Goal: Task Accomplishment & Management: Manage account settings

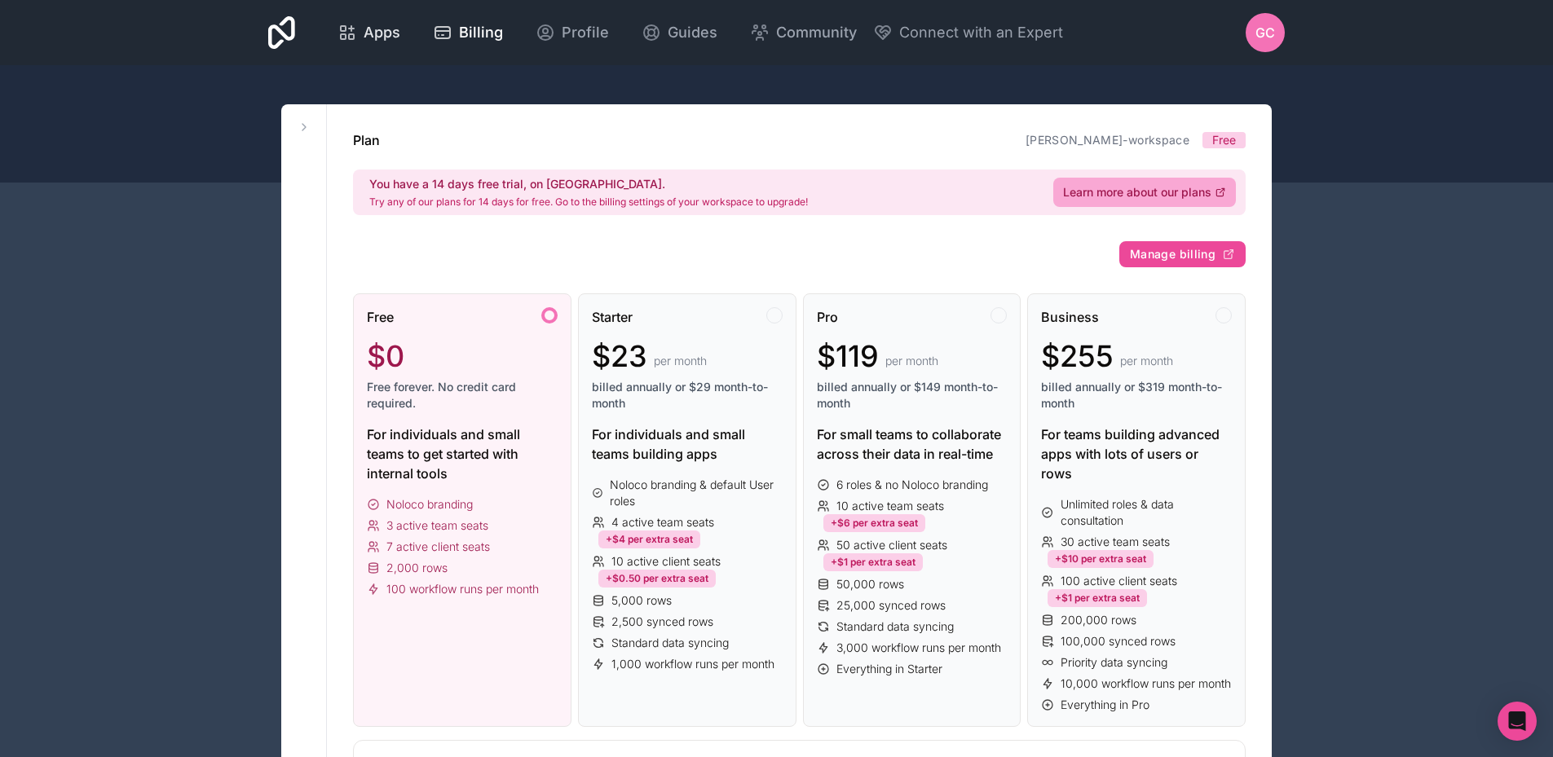
click at [370, 32] on span "Apps" at bounding box center [382, 32] width 37 height 23
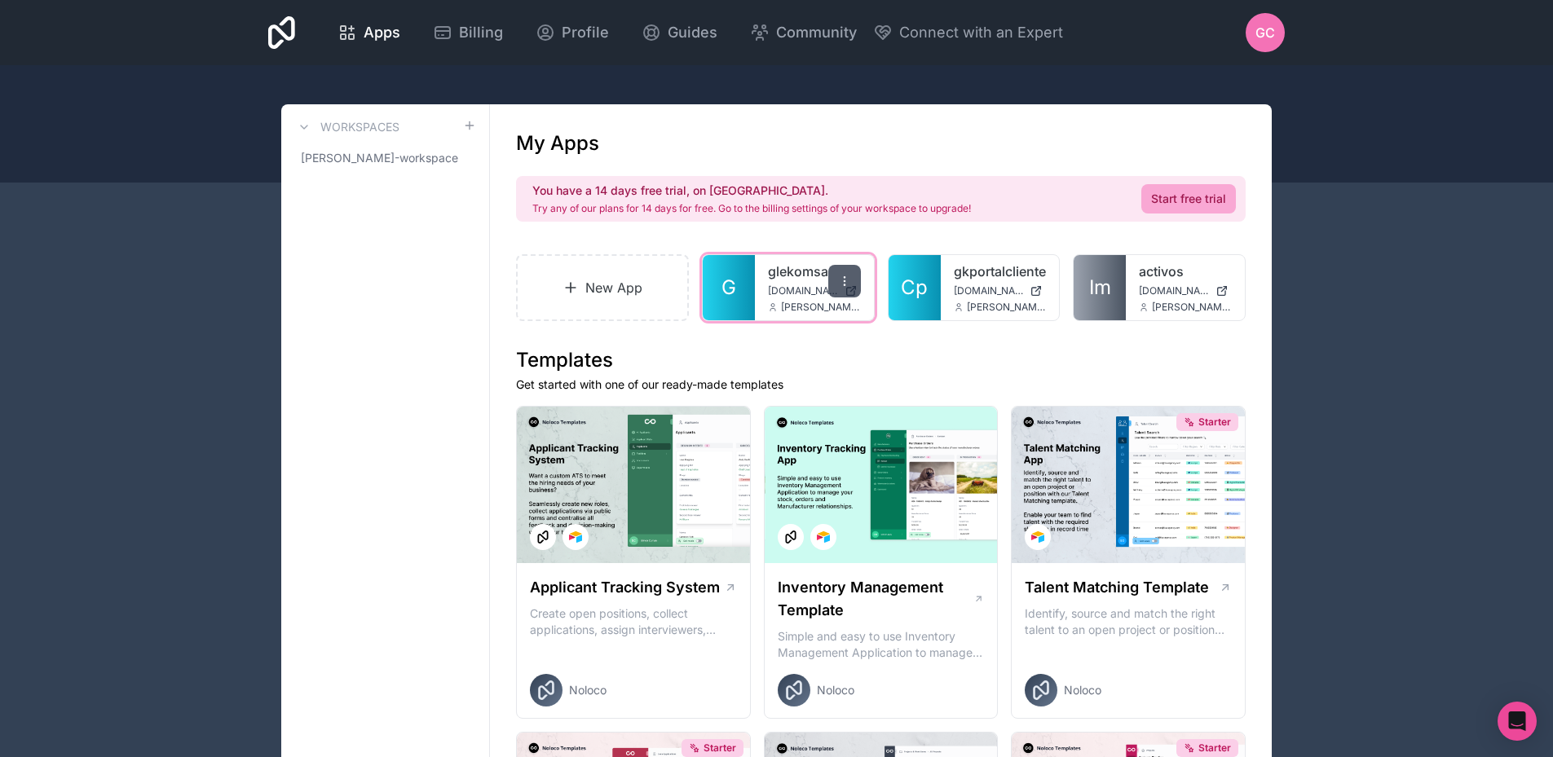
click at [844, 277] on icon at bounding box center [844, 277] width 1 height 1
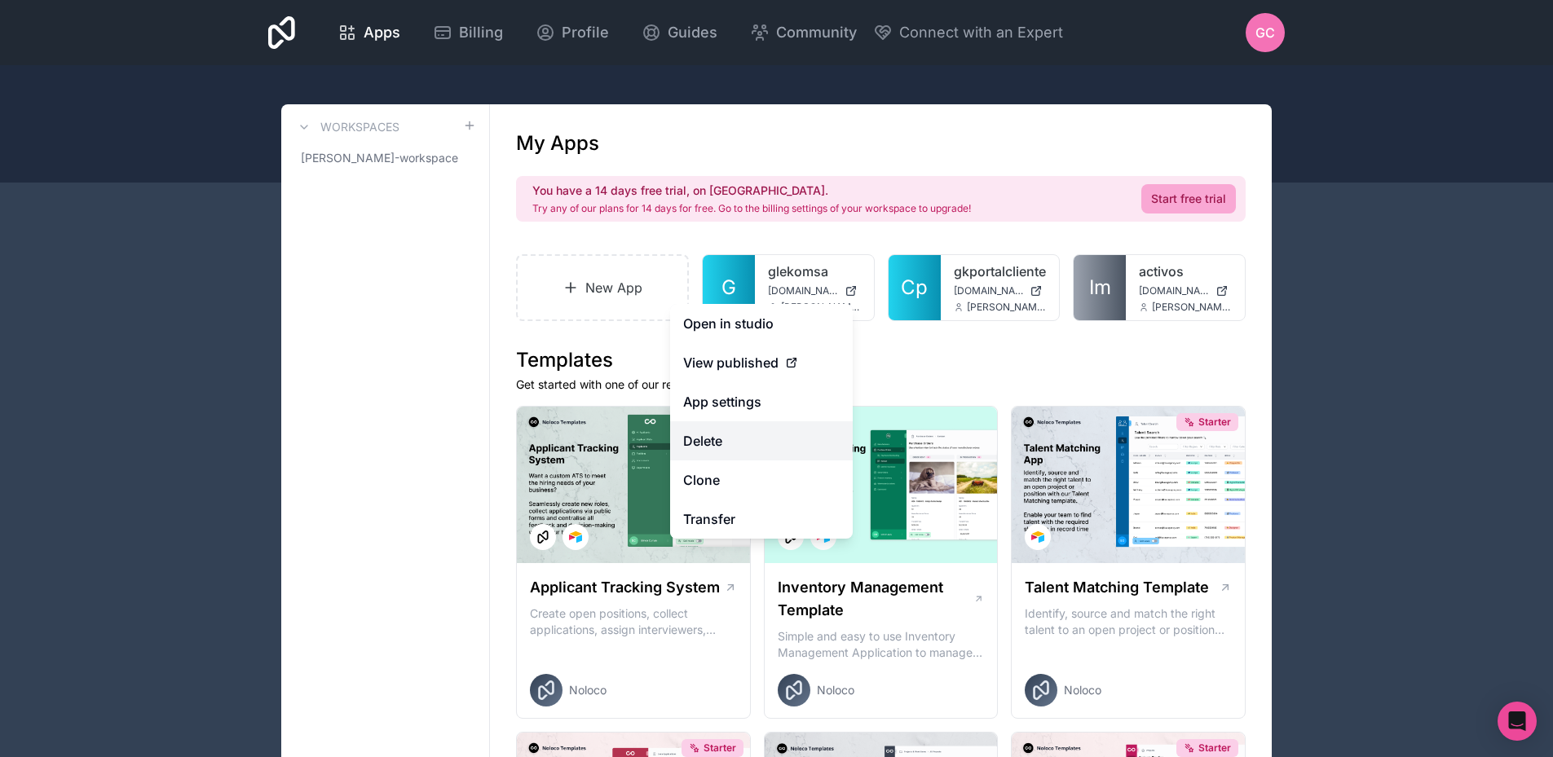
click at [716, 438] on button "Delete" at bounding box center [761, 440] width 183 height 39
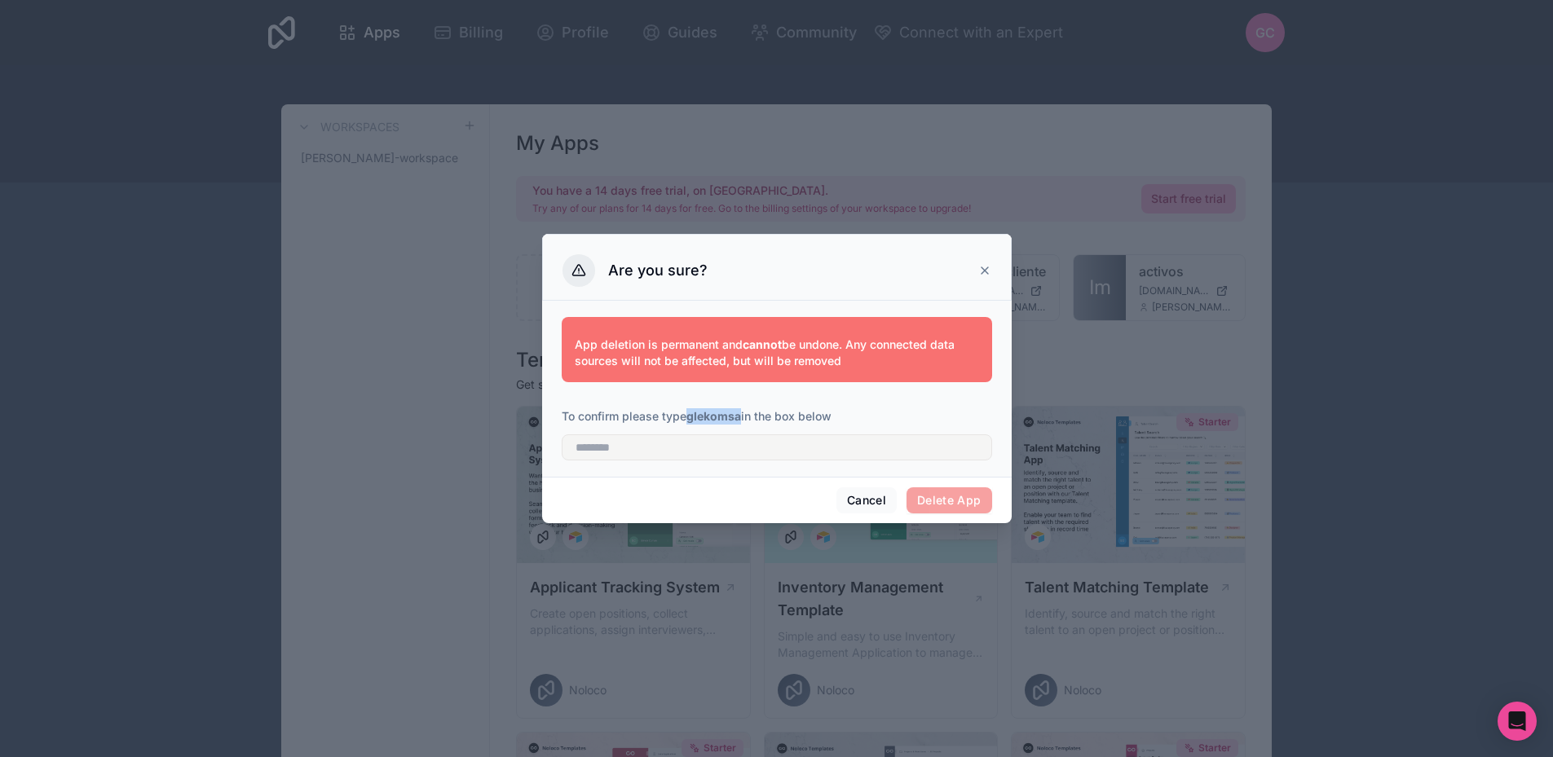
drag, startPoint x: 690, startPoint y: 420, endPoint x: 738, endPoint y: 416, distance: 47.4
click at [741, 416] on strong "glekomsa" at bounding box center [713, 416] width 55 height 14
copy strong "glekomsa"
click at [694, 447] on input "text" at bounding box center [777, 447] width 430 height 26
paste input "********"
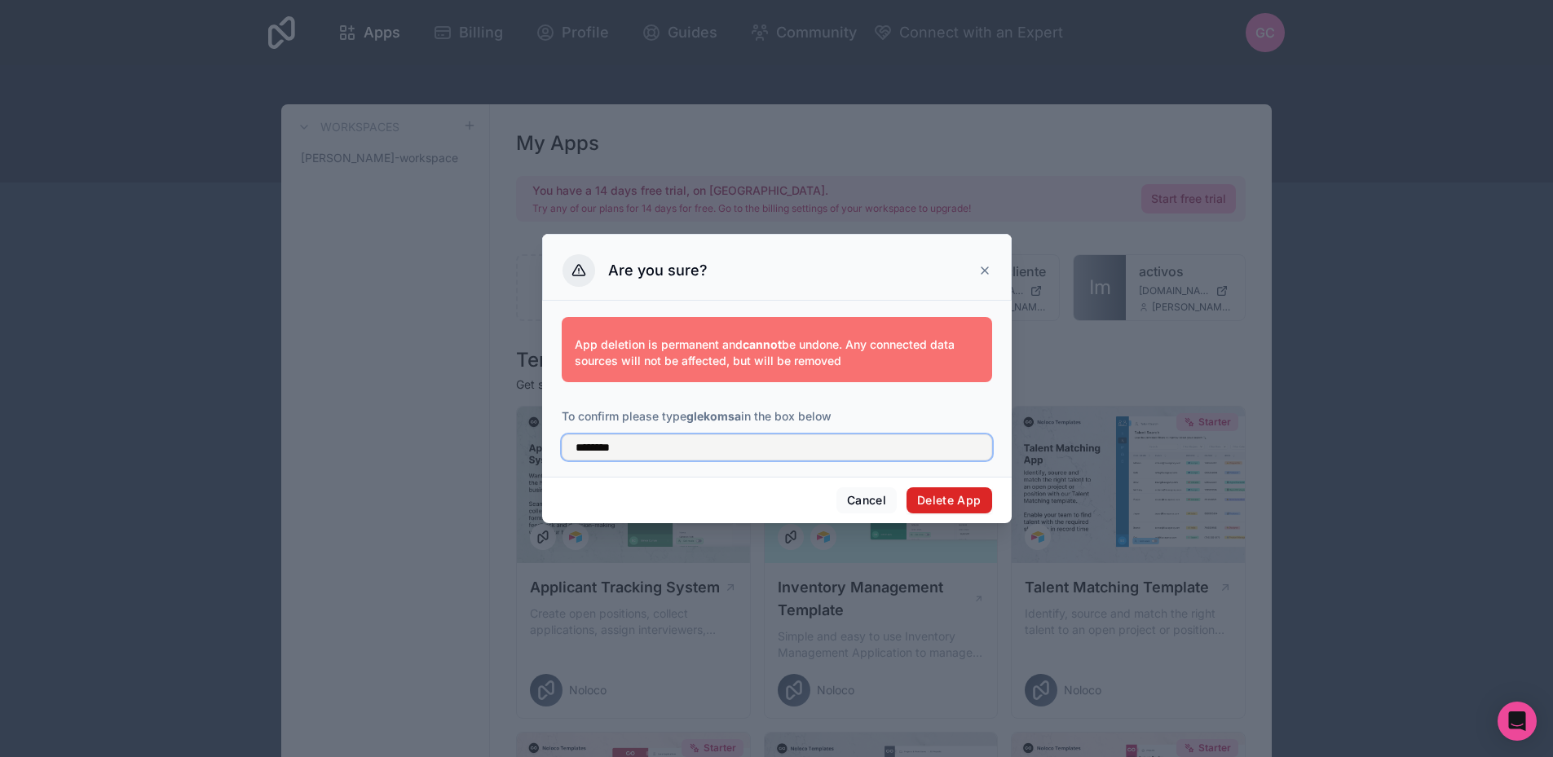
type input "********"
click at [943, 499] on button "Delete App" at bounding box center [949, 500] width 86 height 26
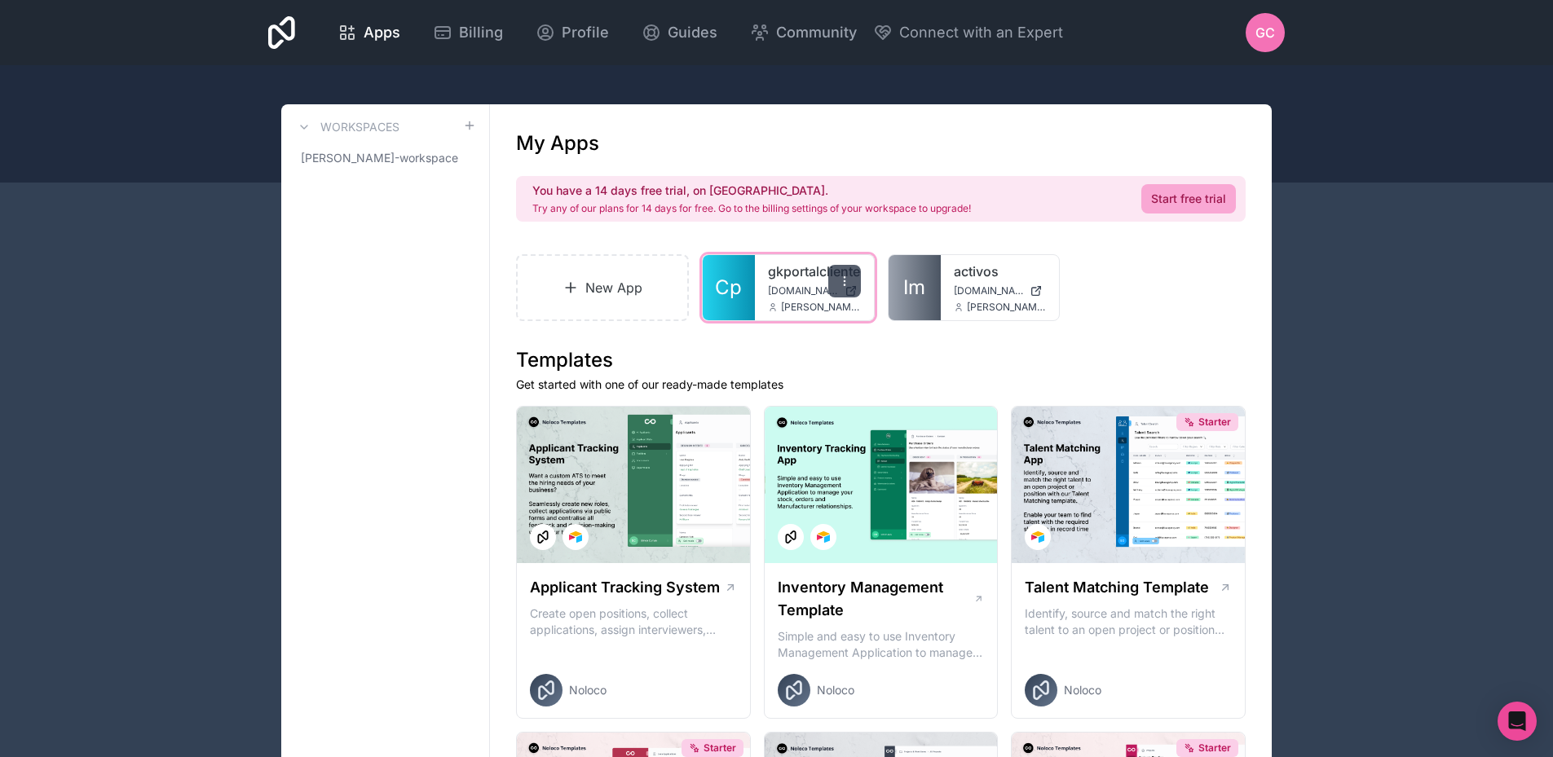
click at [848, 275] on icon at bounding box center [844, 281] width 13 height 13
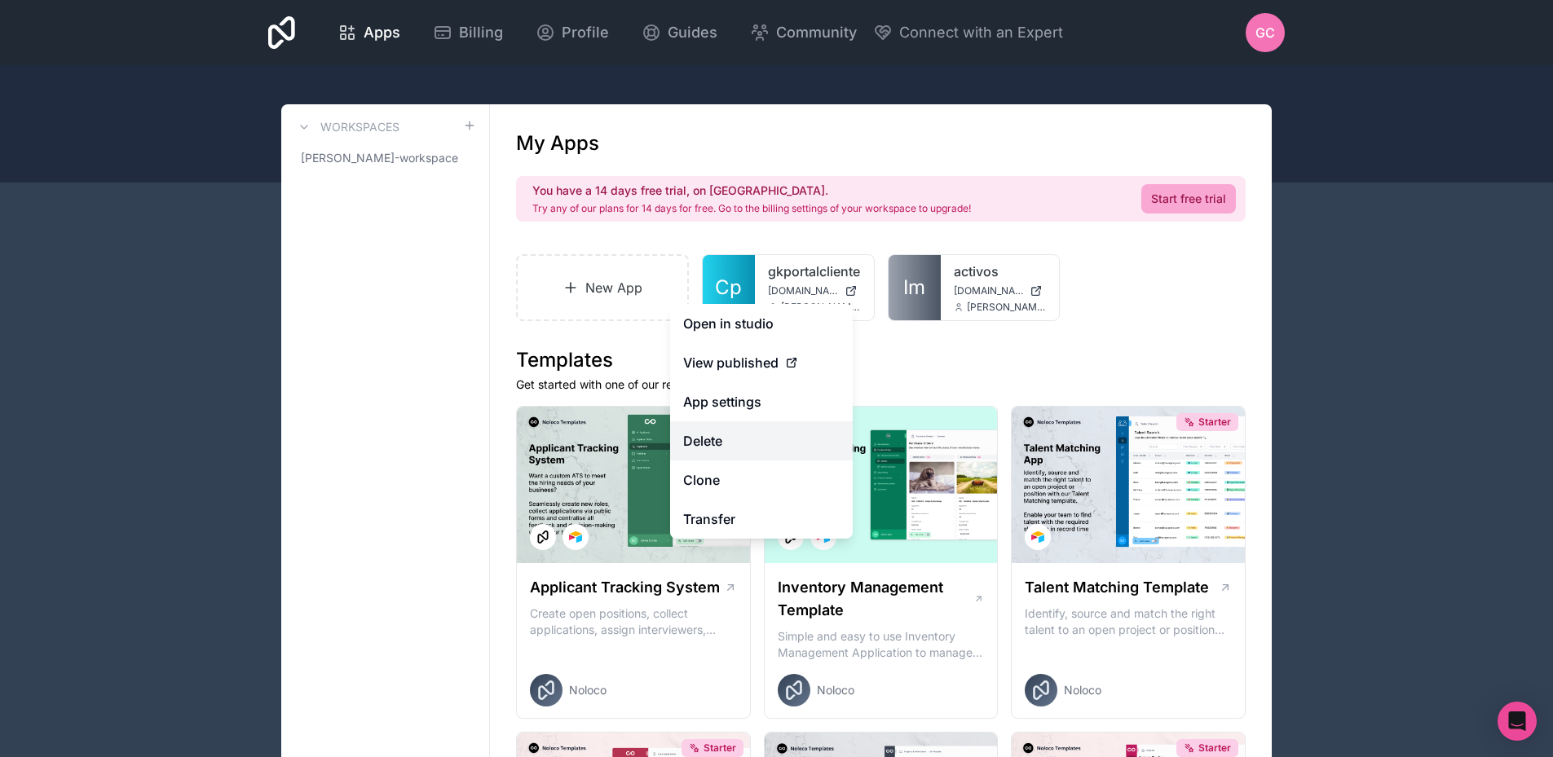
click at [714, 439] on button "Delete" at bounding box center [761, 440] width 183 height 39
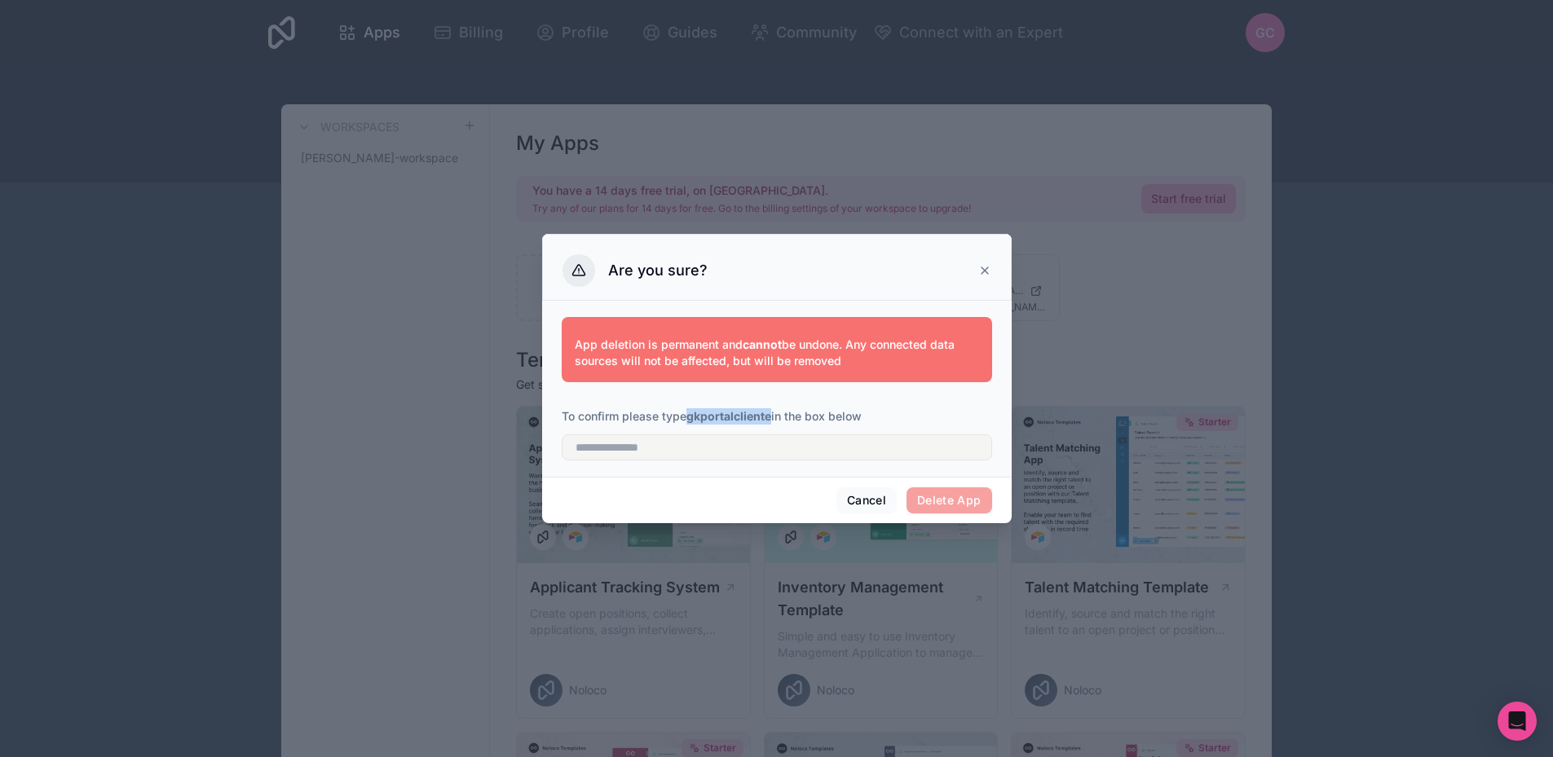
drag, startPoint x: 692, startPoint y: 418, endPoint x: 774, endPoint y: 418, distance: 82.3
click at [774, 418] on p "To confirm please type gkportalcliente in the box below" at bounding box center [777, 416] width 430 height 16
copy strong "gkportalcliente"
click at [654, 443] on input "text" at bounding box center [777, 447] width 430 height 26
paste input "**********"
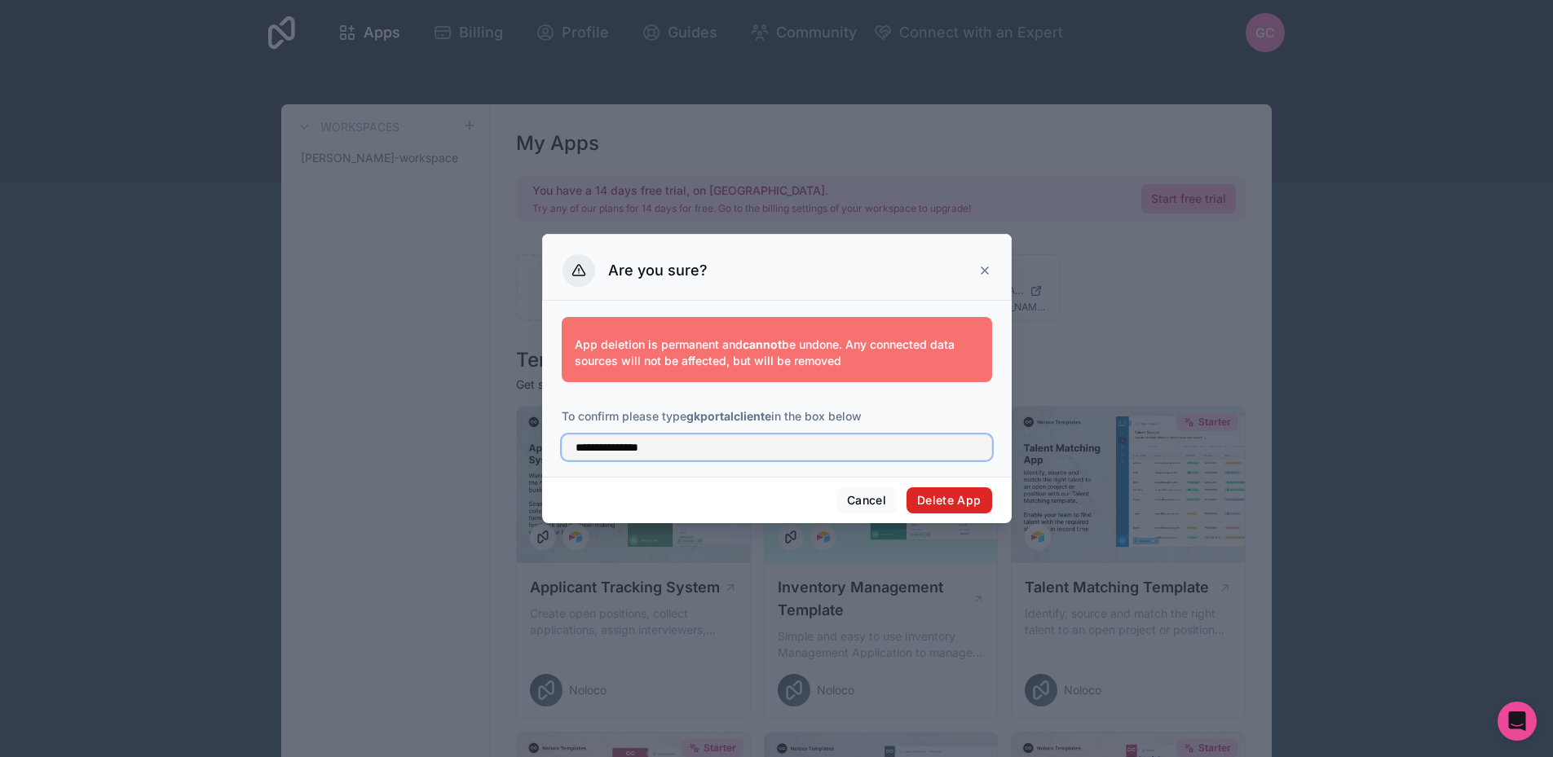
type input "**********"
click at [940, 500] on button "Delete App" at bounding box center [949, 500] width 86 height 26
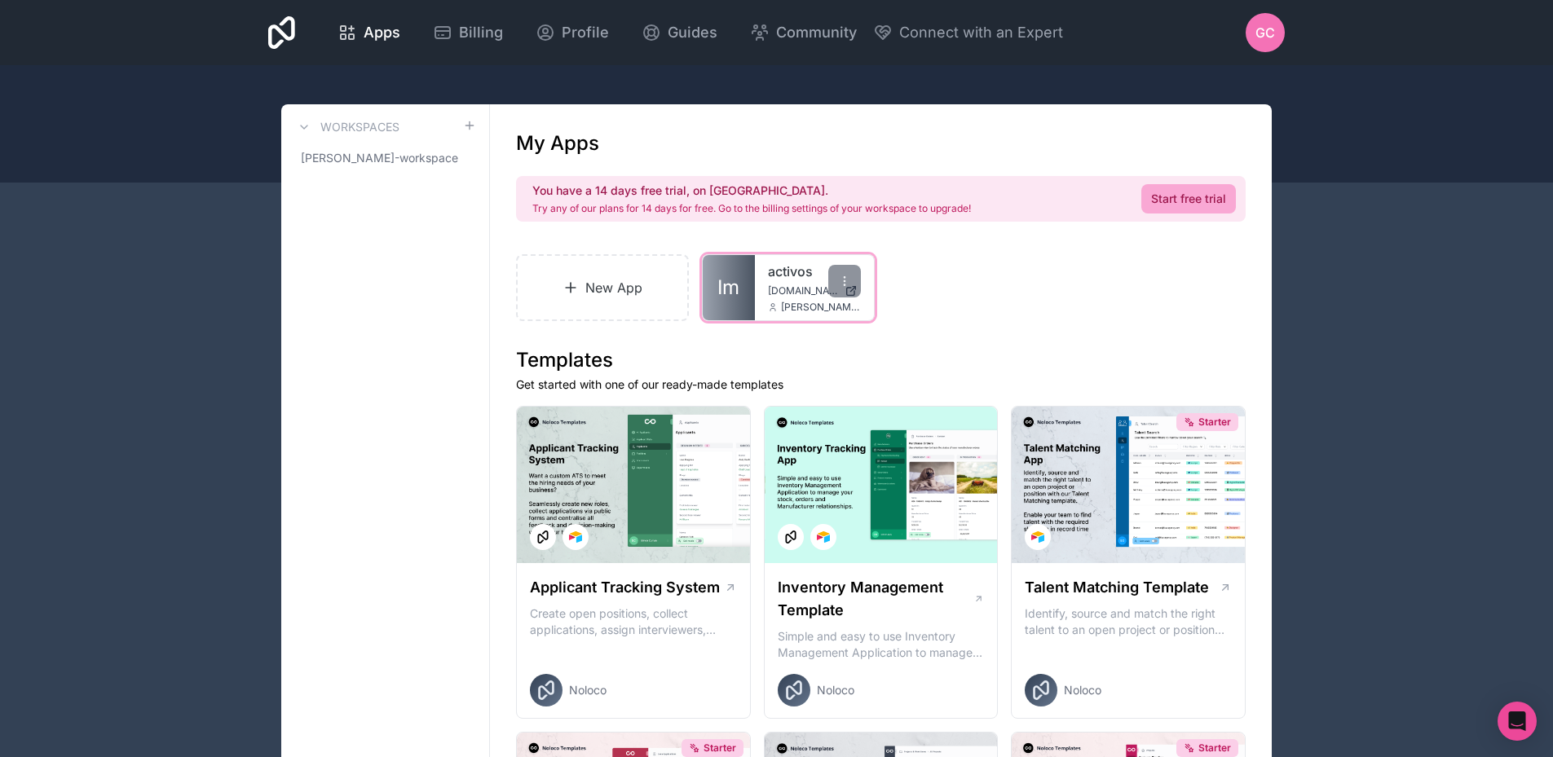
click at [785, 288] on span "[DOMAIN_NAME]" at bounding box center [803, 290] width 70 height 13
click at [469, 25] on span "Billing" at bounding box center [481, 32] width 44 height 23
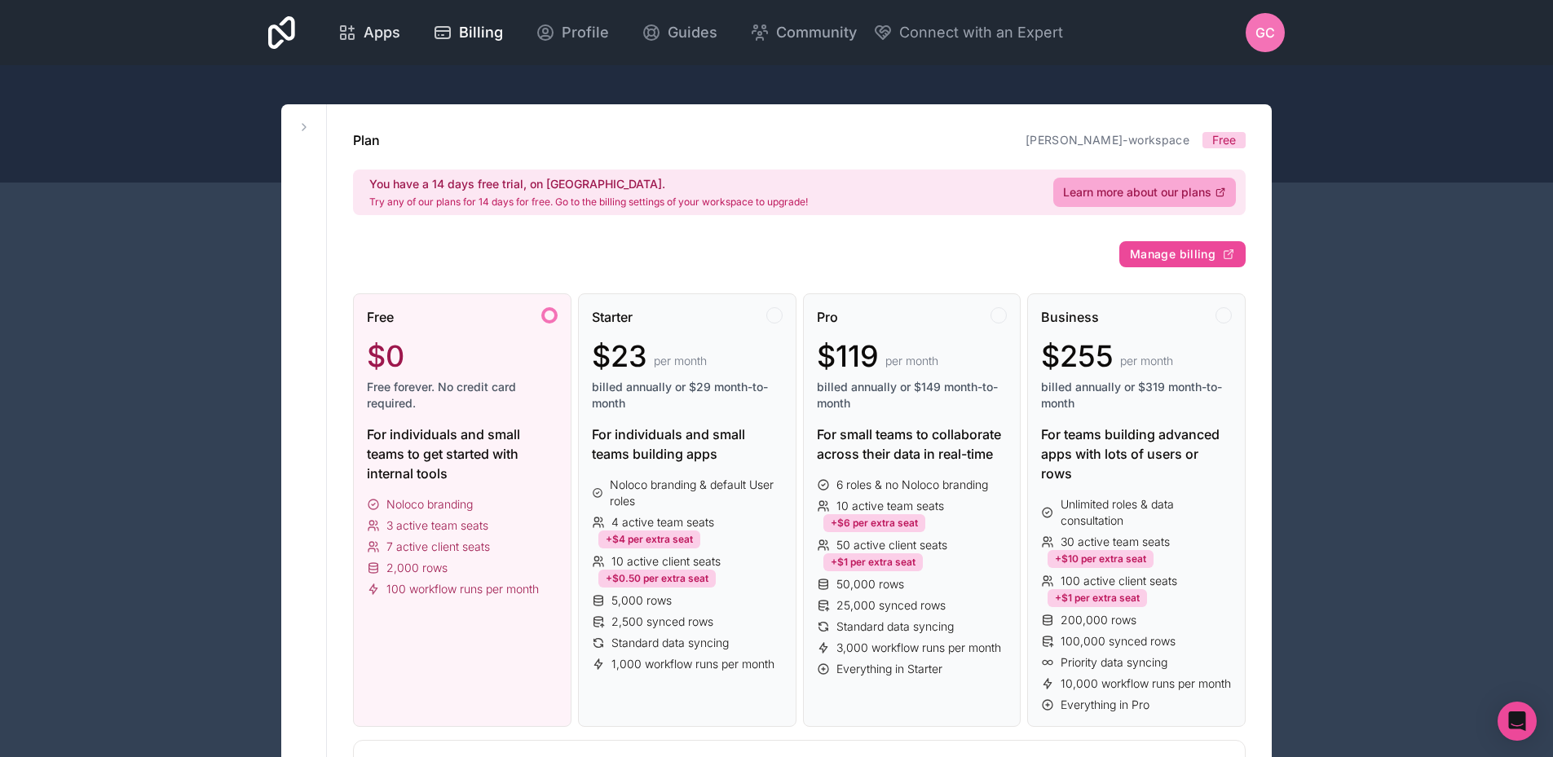
click at [390, 29] on span "Apps" at bounding box center [382, 32] width 37 height 23
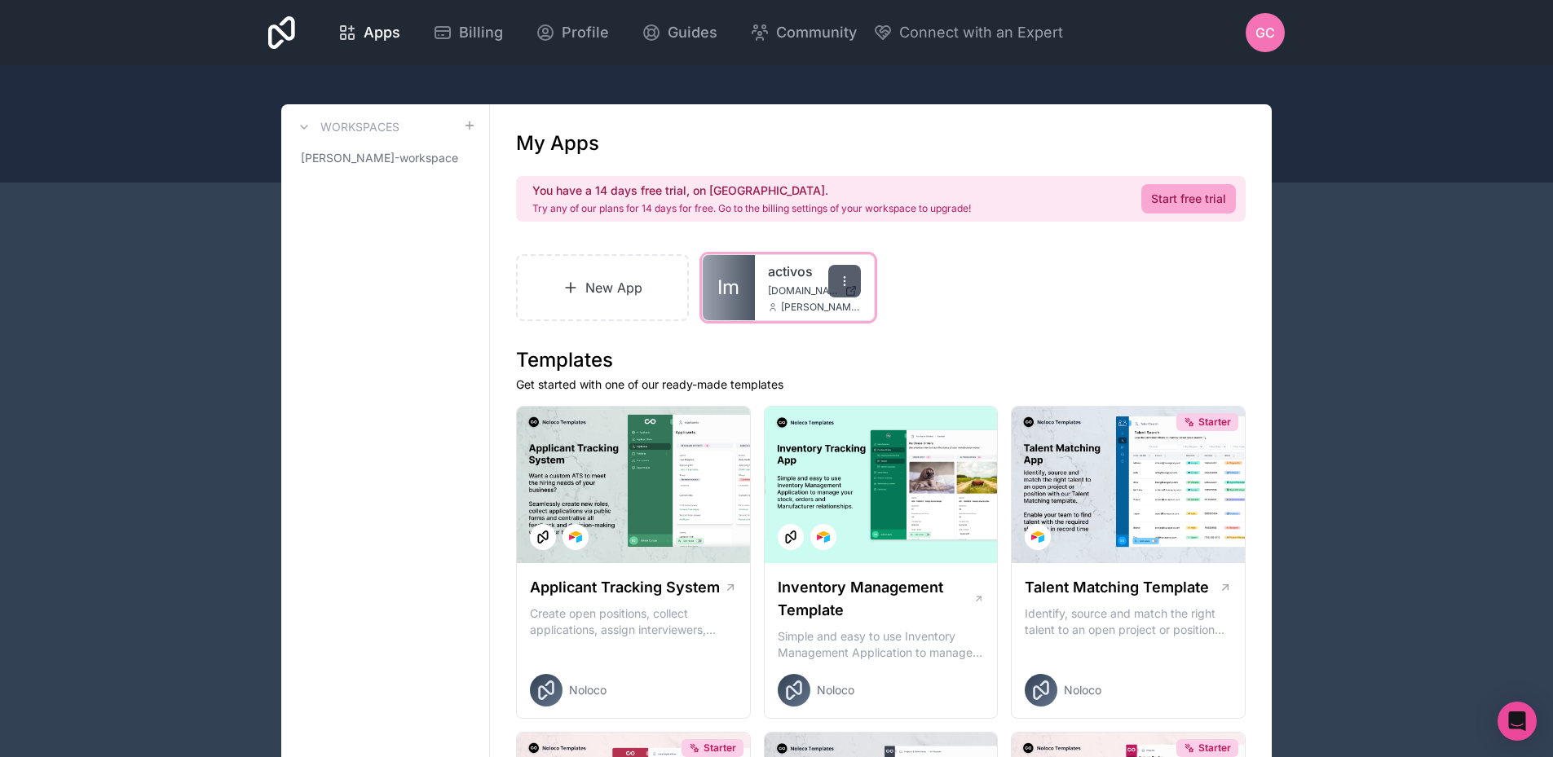
click at [848, 282] on icon at bounding box center [844, 281] width 13 height 13
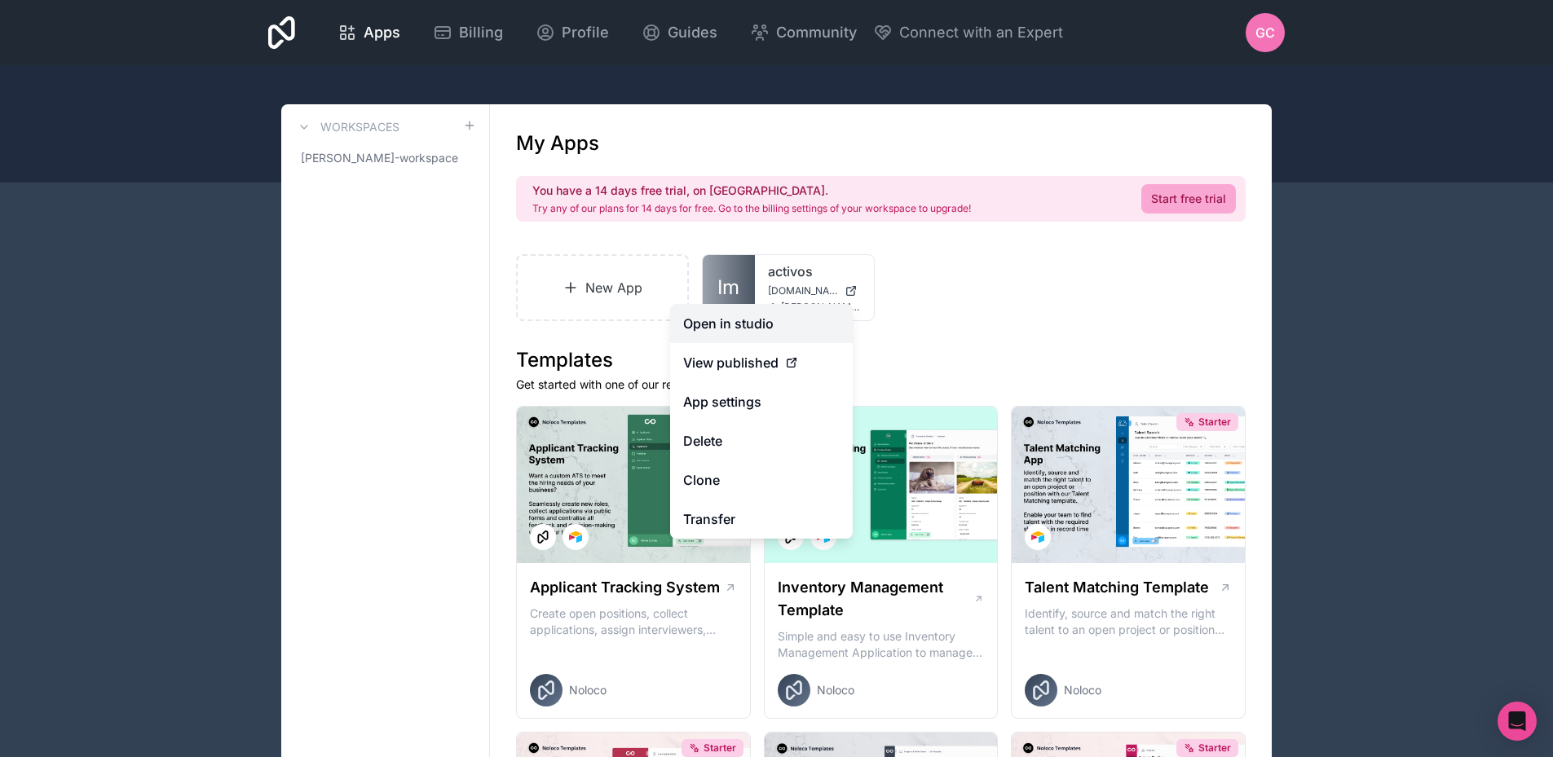
click at [773, 322] on link "Open in studio" at bounding box center [761, 323] width 183 height 39
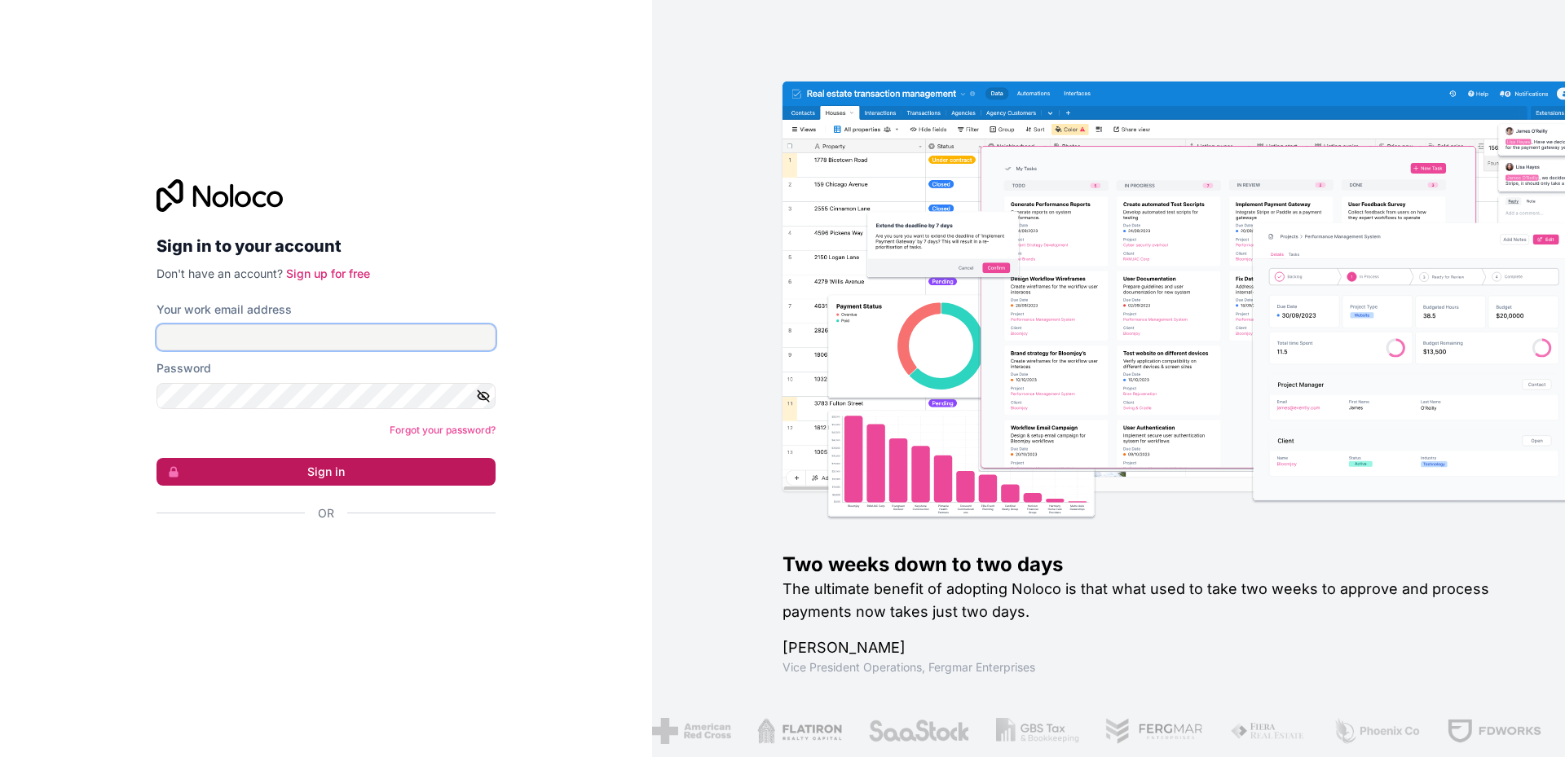
type input "**********"
click at [315, 478] on button "Sign in" at bounding box center [325, 472] width 339 height 28
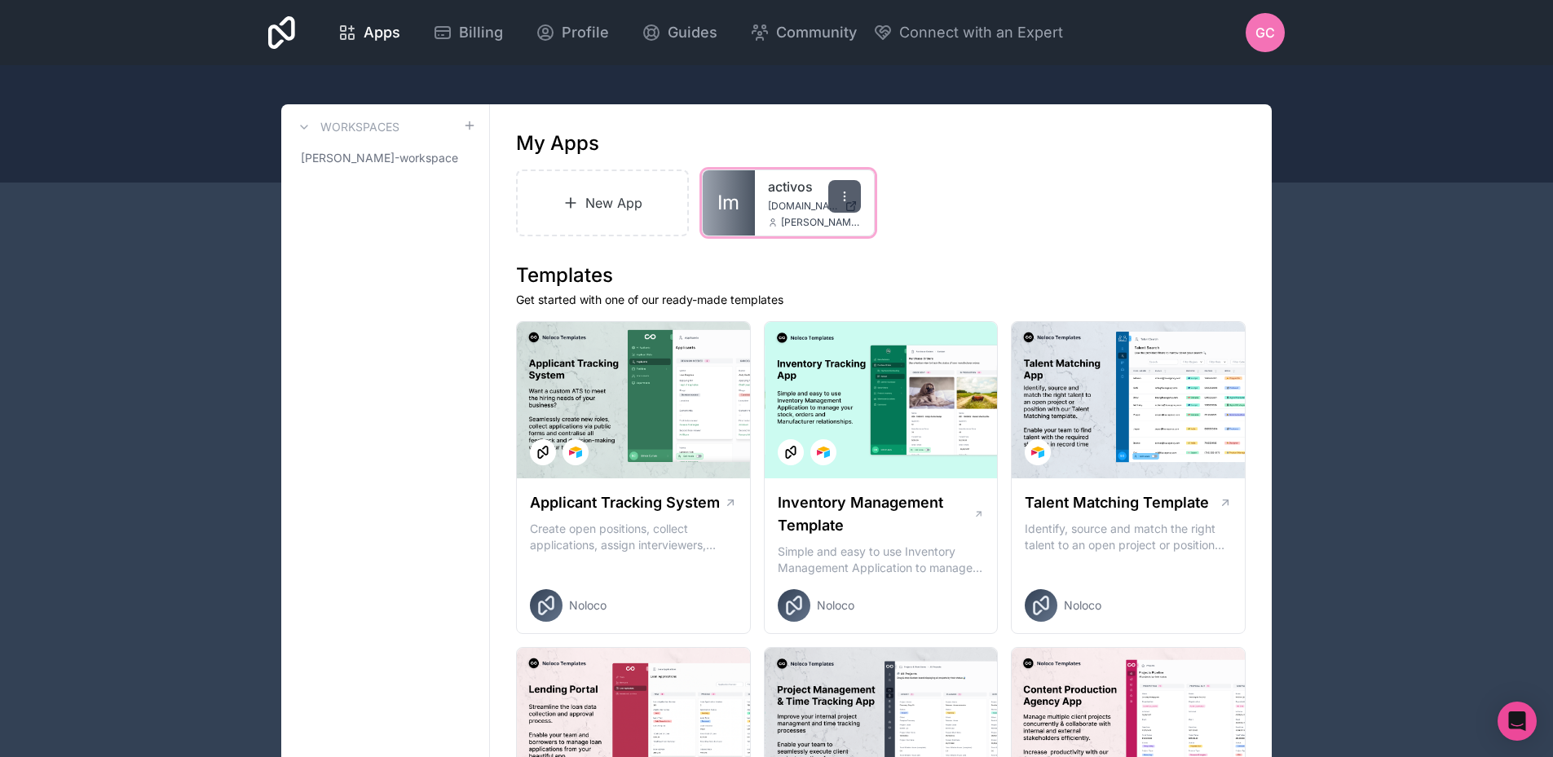
click at [848, 202] on icon at bounding box center [844, 196] width 13 height 13
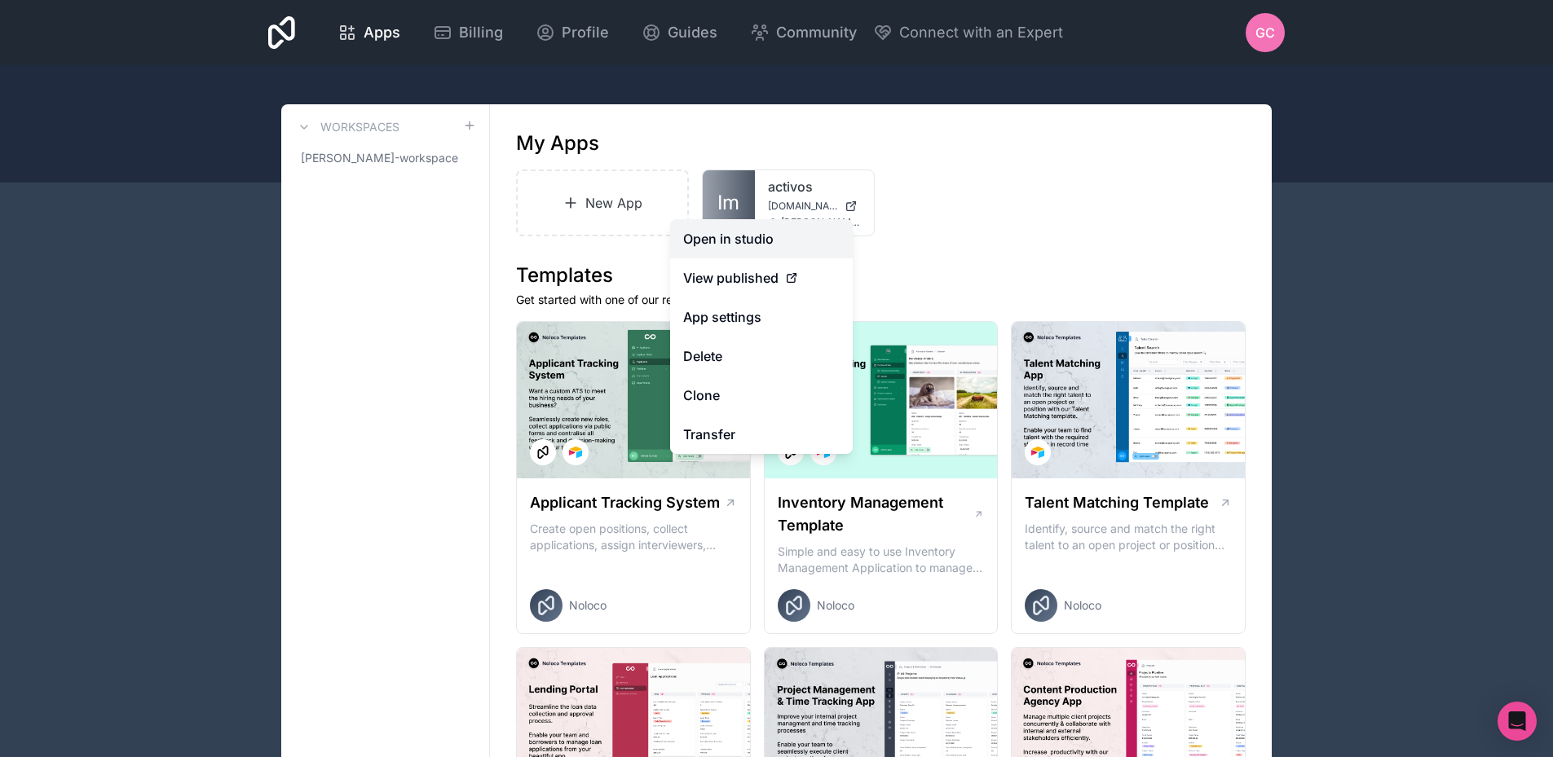
click at [737, 227] on link "Open in studio" at bounding box center [761, 238] width 183 height 39
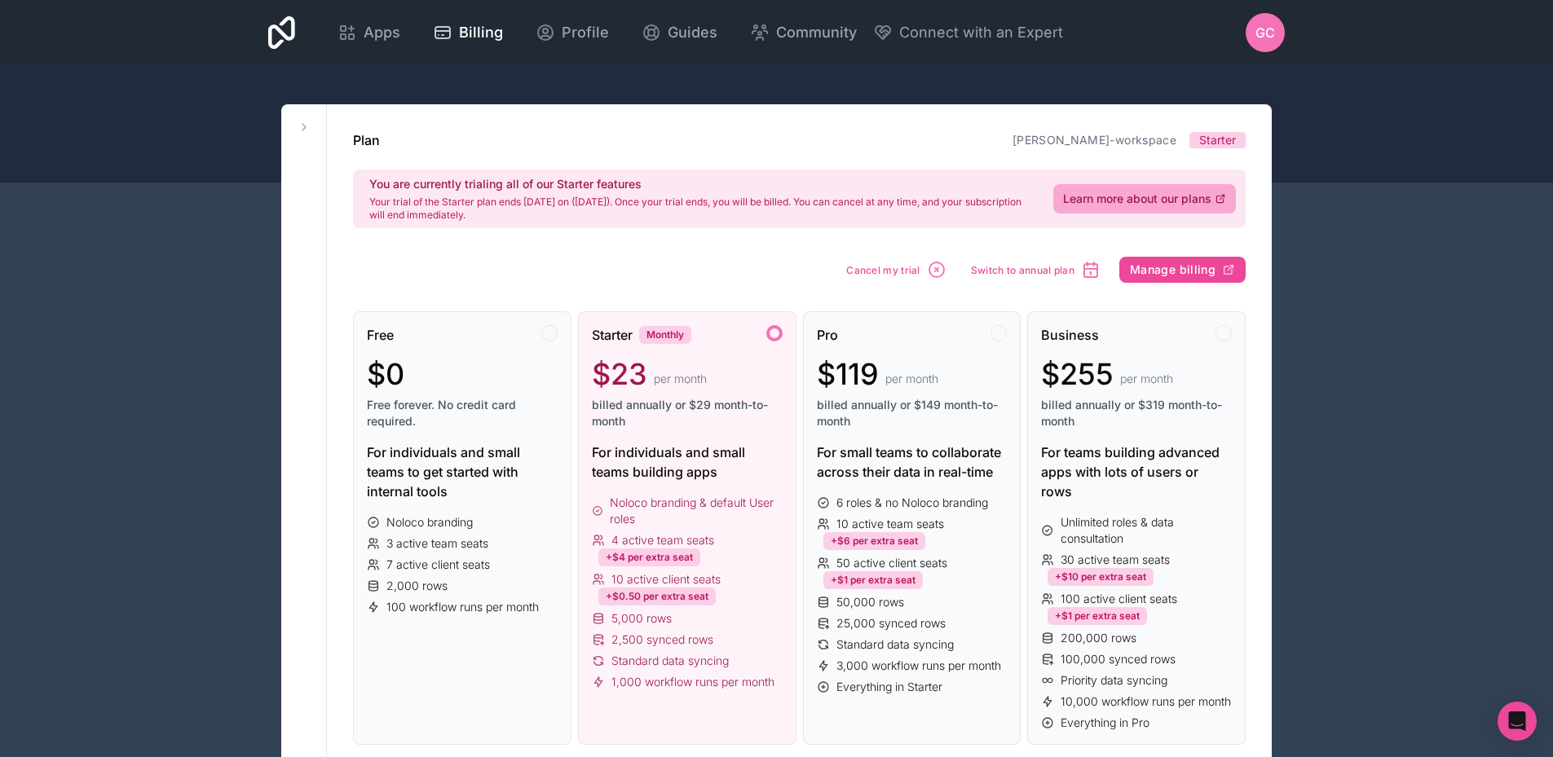
click at [1262, 37] on span "GC" at bounding box center [1265, 33] width 20 height 20
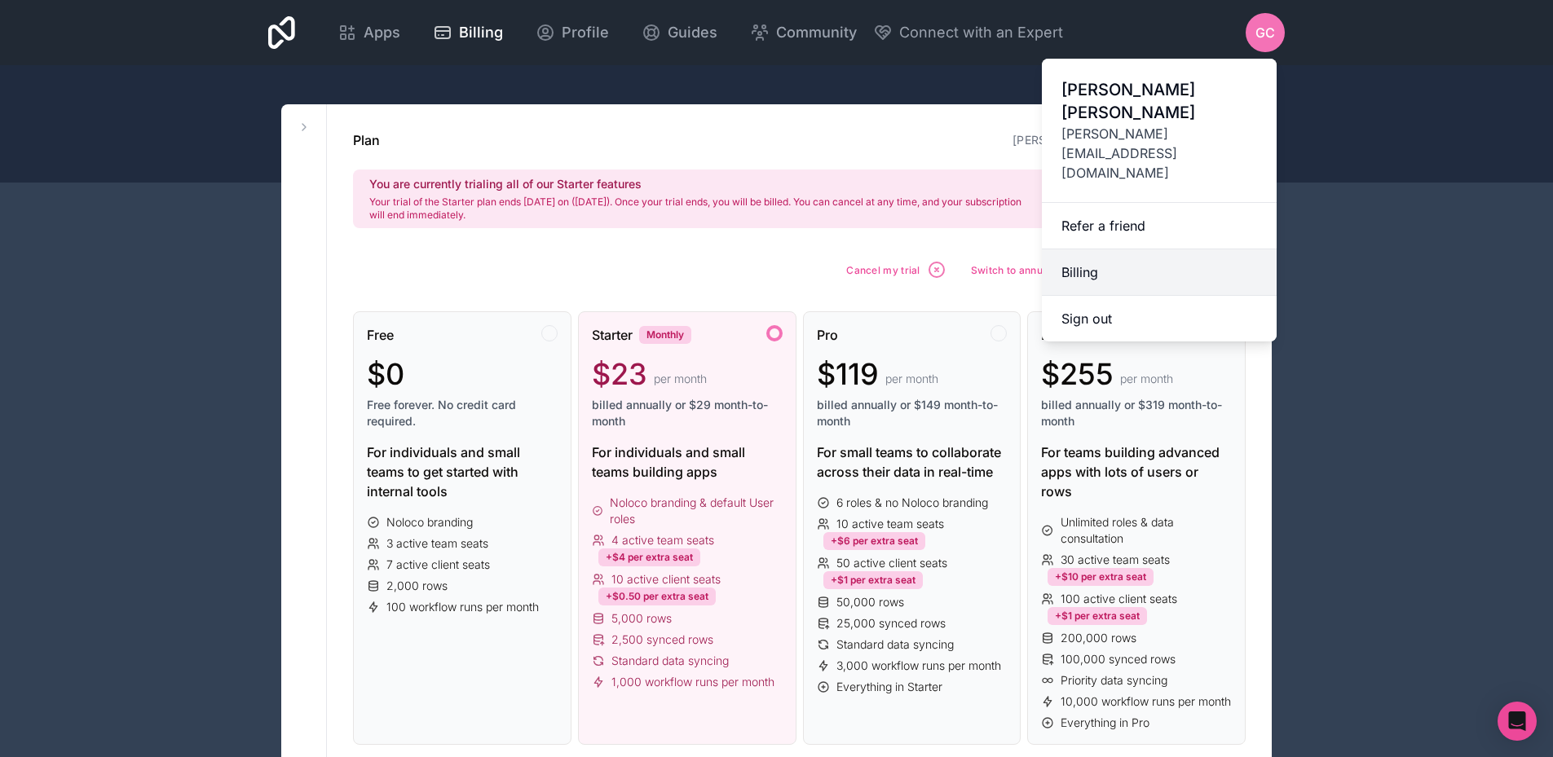
click at [1123, 249] on link "Billing" at bounding box center [1159, 272] width 235 height 46
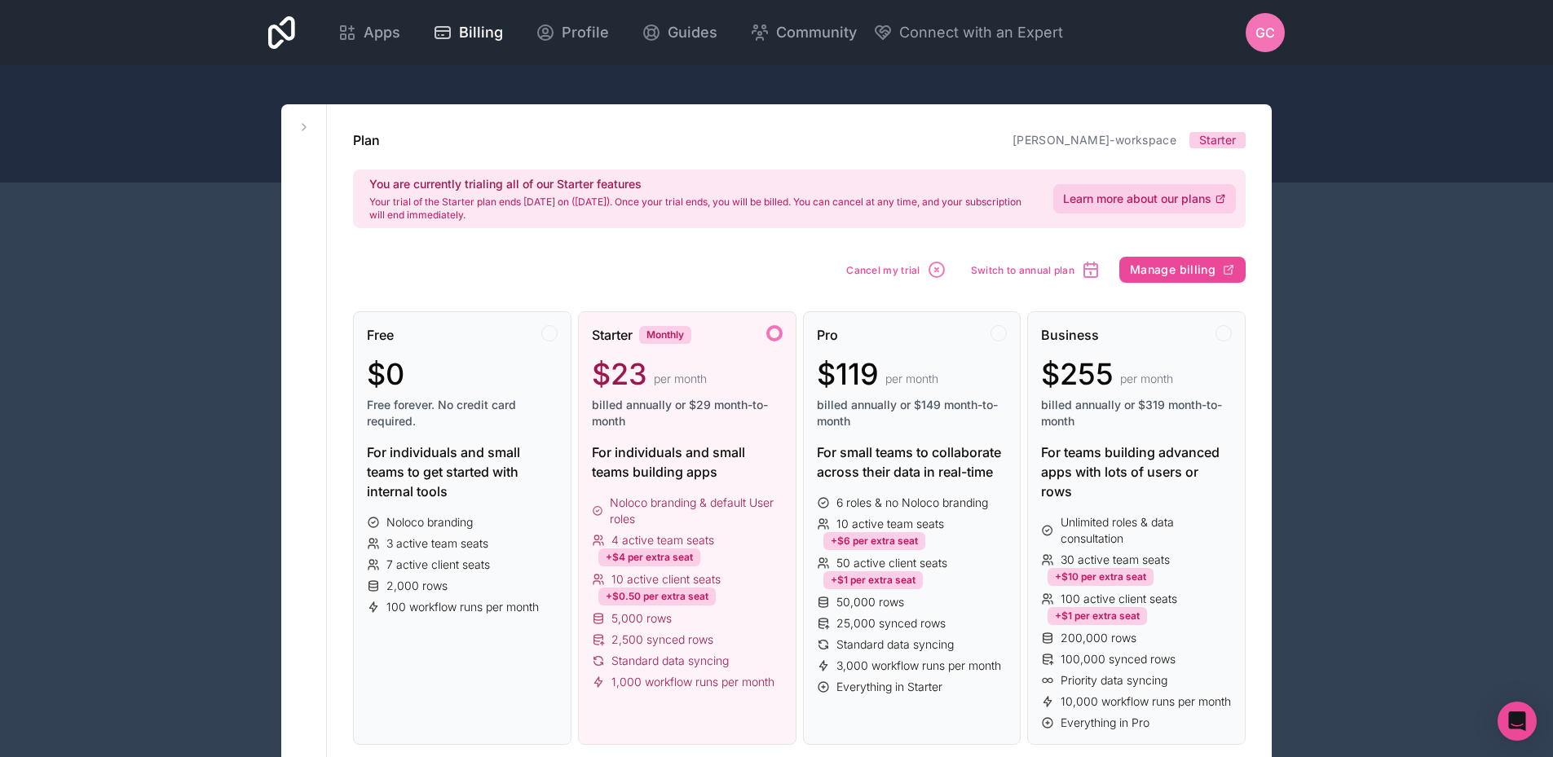
click at [1070, 201] on span "Learn more about our plans" at bounding box center [1137, 199] width 148 height 16
click at [889, 275] on span "Cancel my trial" at bounding box center [883, 270] width 74 height 12
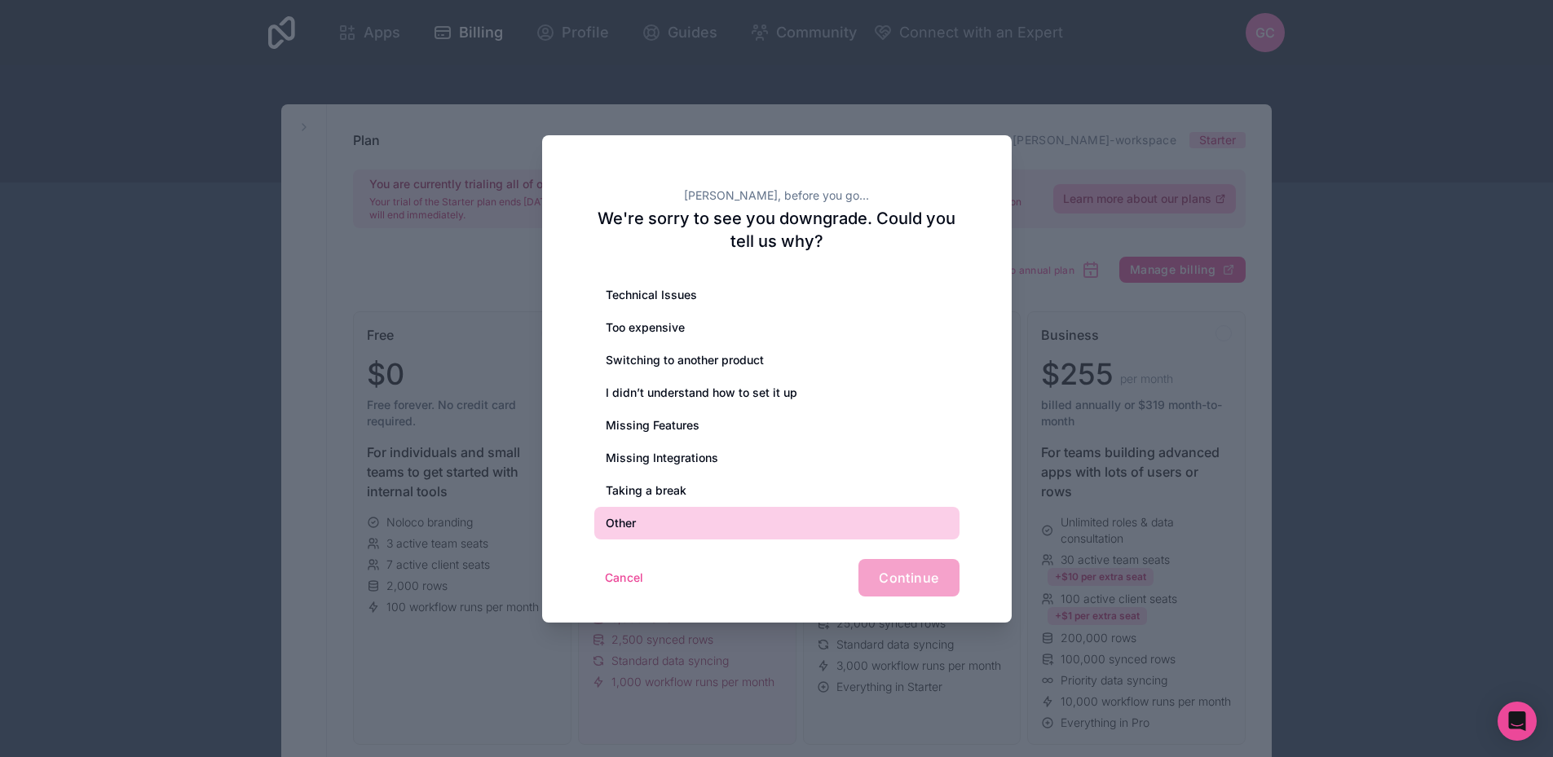
click at [671, 533] on div "Other" at bounding box center [776, 523] width 365 height 33
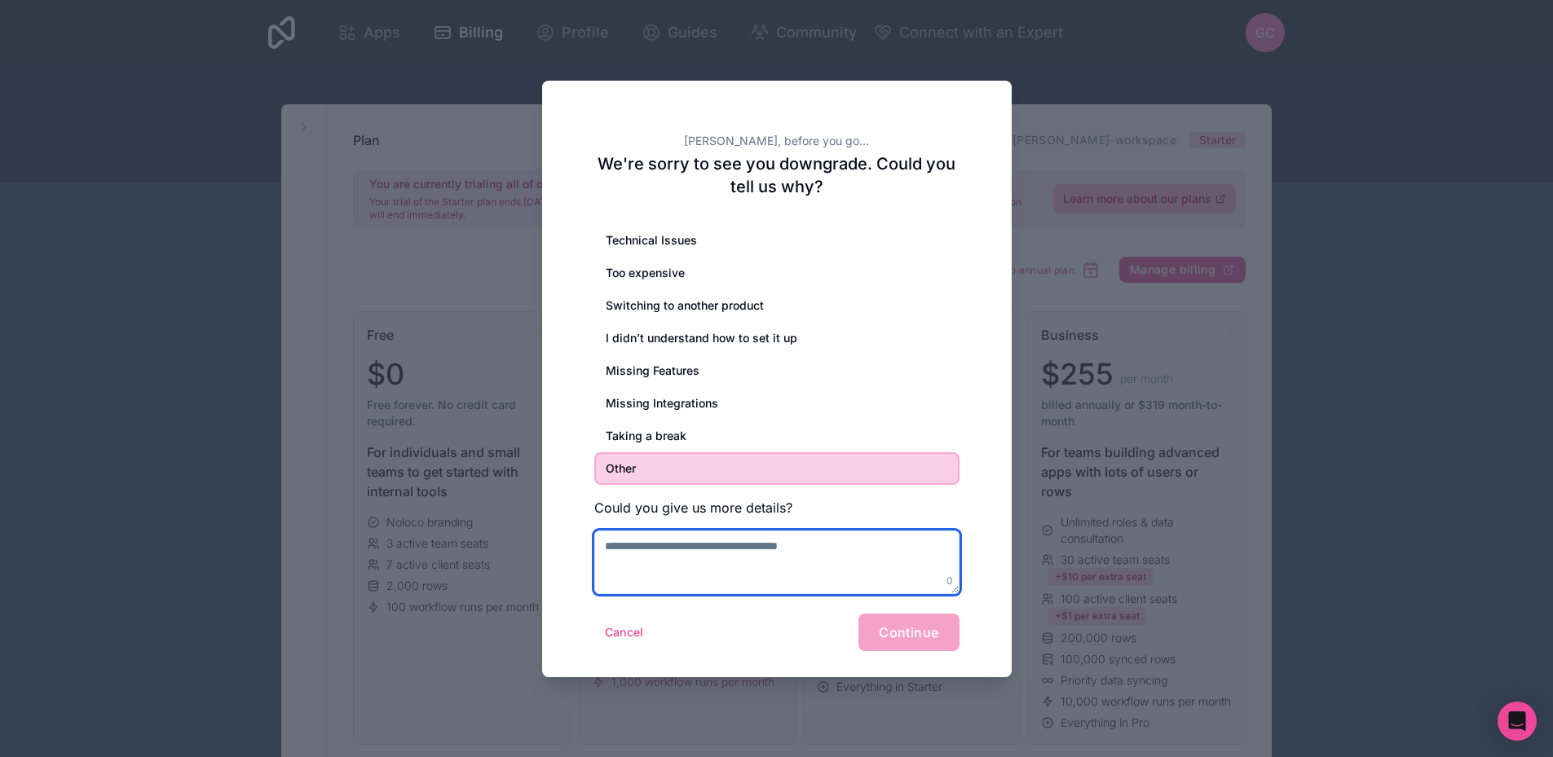
click at [729, 560] on textarea at bounding box center [776, 563] width 365 height 64
type textarea "**********"
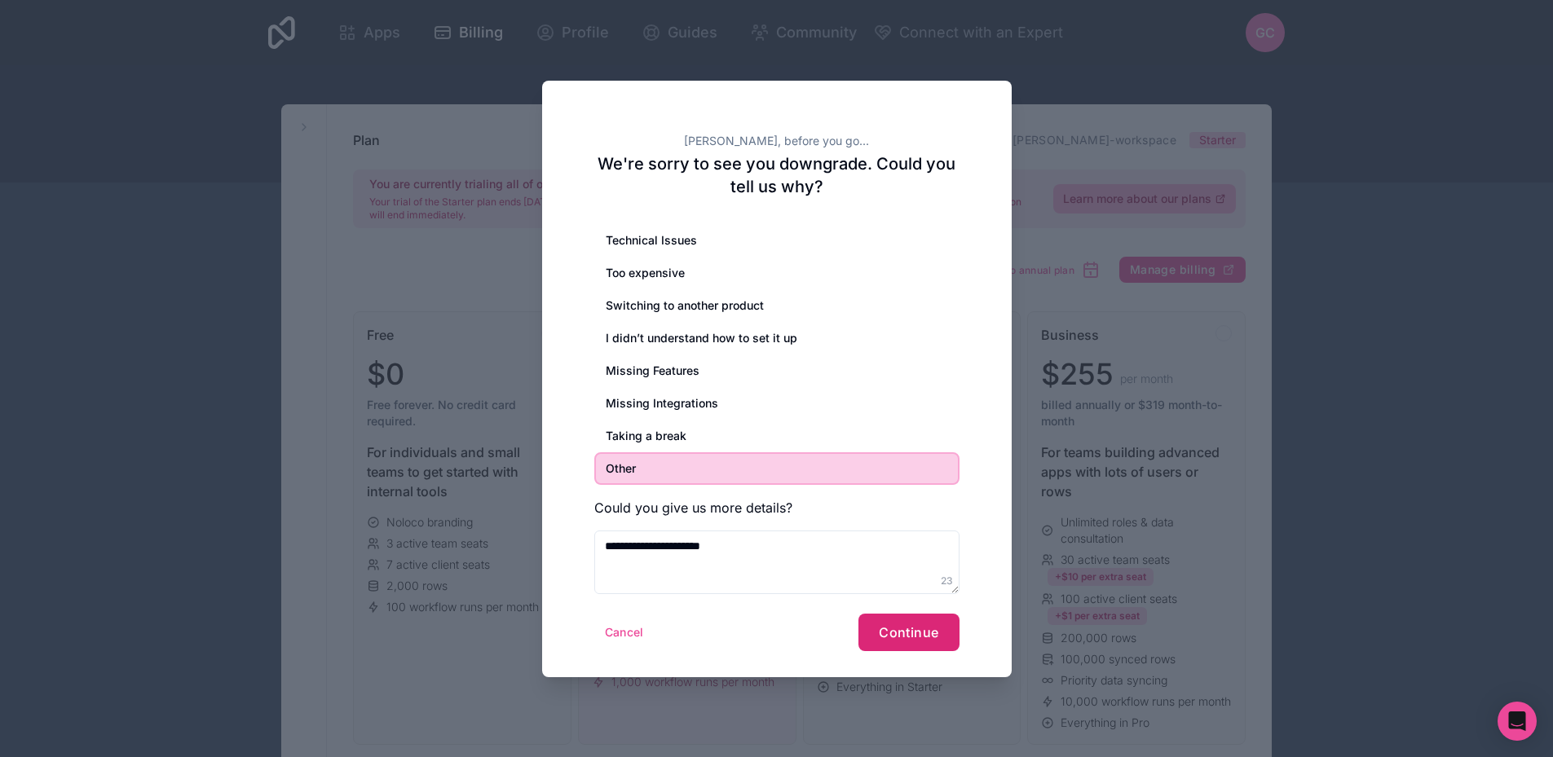
click at [885, 635] on span "Continue" at bounding box center [908, 632] width 59 height 16
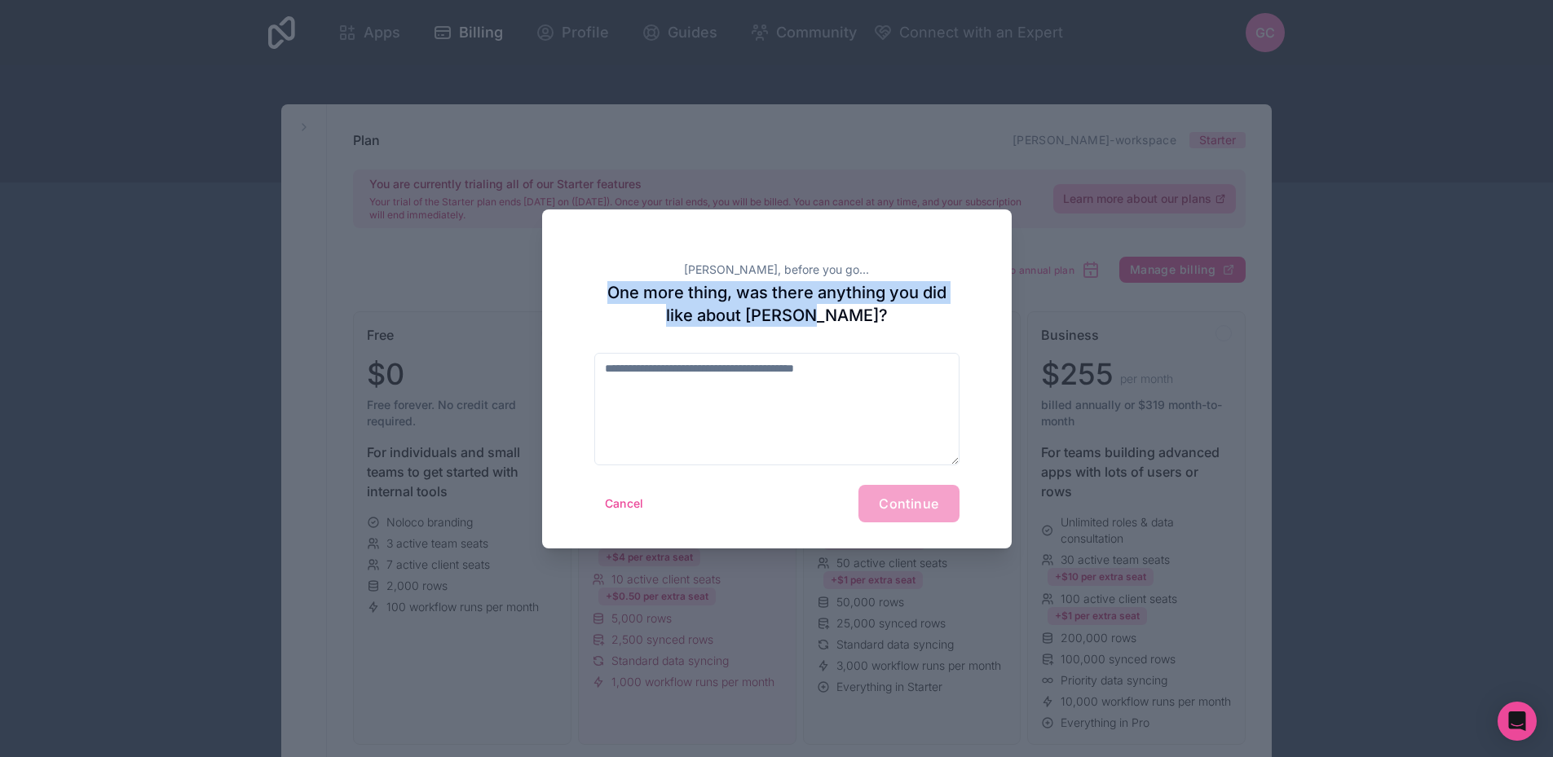
drag, startPoint x: 606, startPoint y: 292, endPoint x: 897, endPoint y: 321, distance: 291.6
click at [897, 321] on h2 "One more thing, was there anything you did like about Noloco?" at bounding box center [776, 304] width 365 height 46
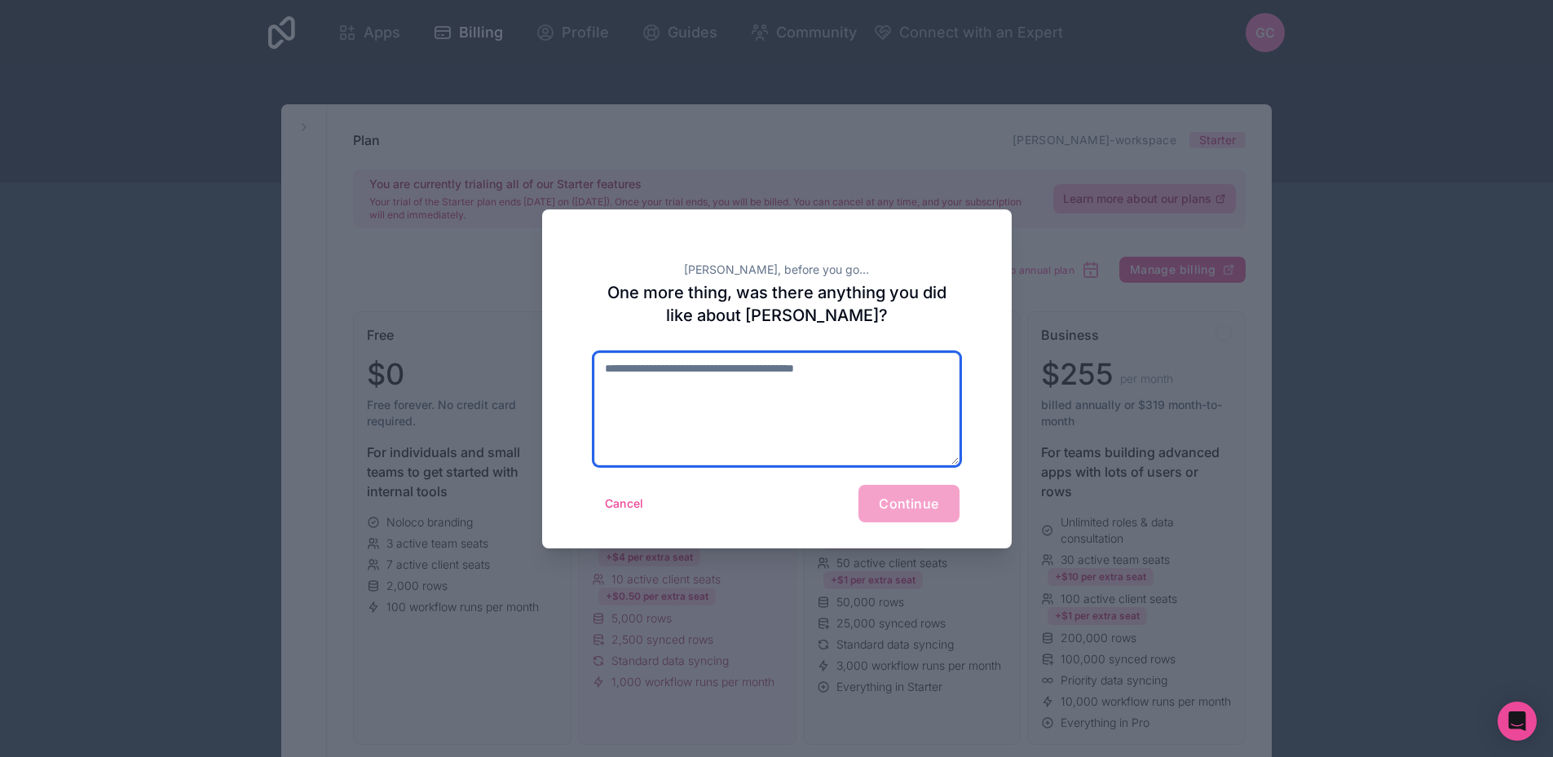
click at [651, 372] on textarea at bounding box center [776, 409] width 365 height 112
type textarea "*"
type textarea "**********"
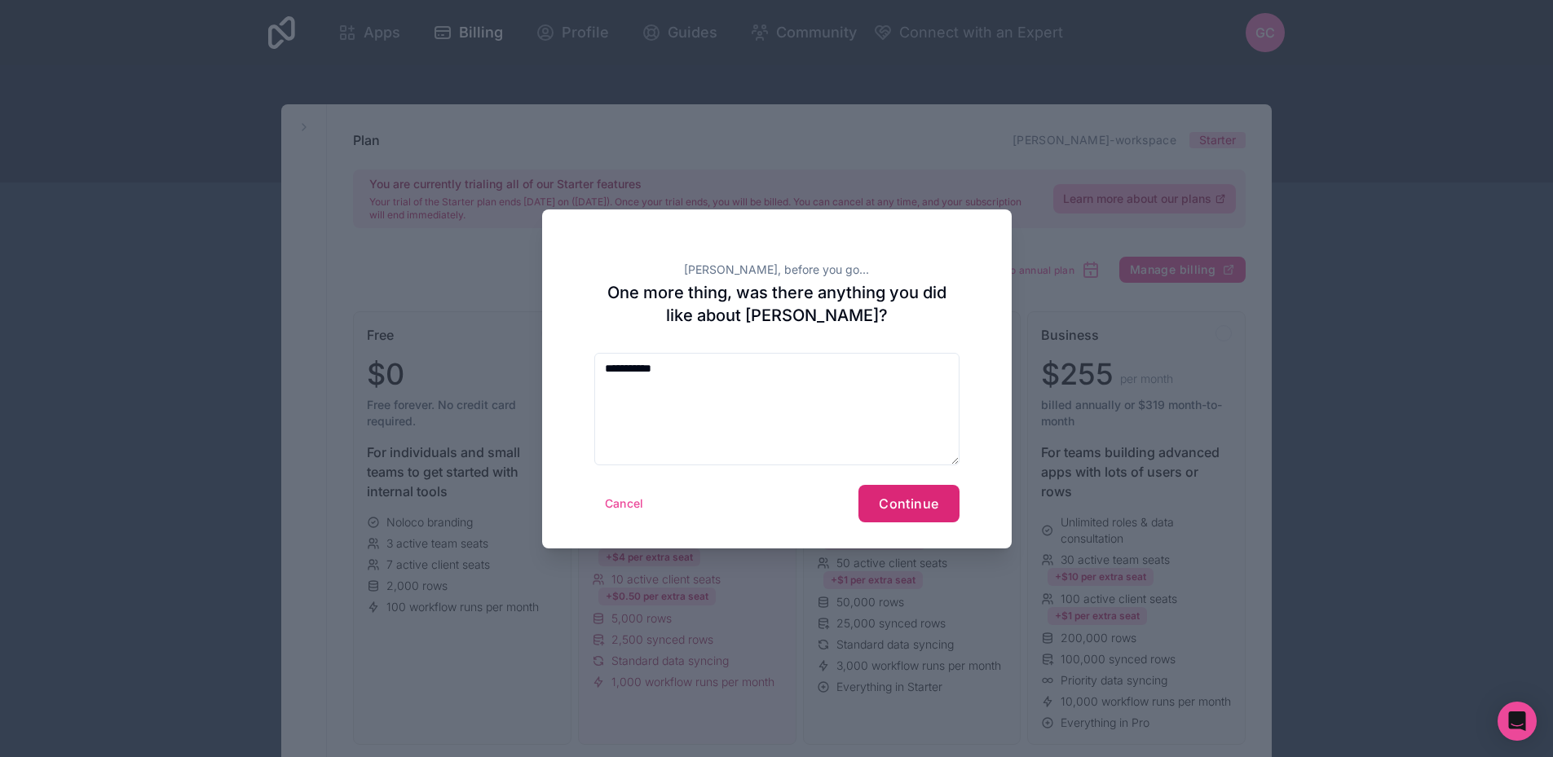
click at [887, 504] on span "Continue" at bounding box center [908, 504] width 59 height 16
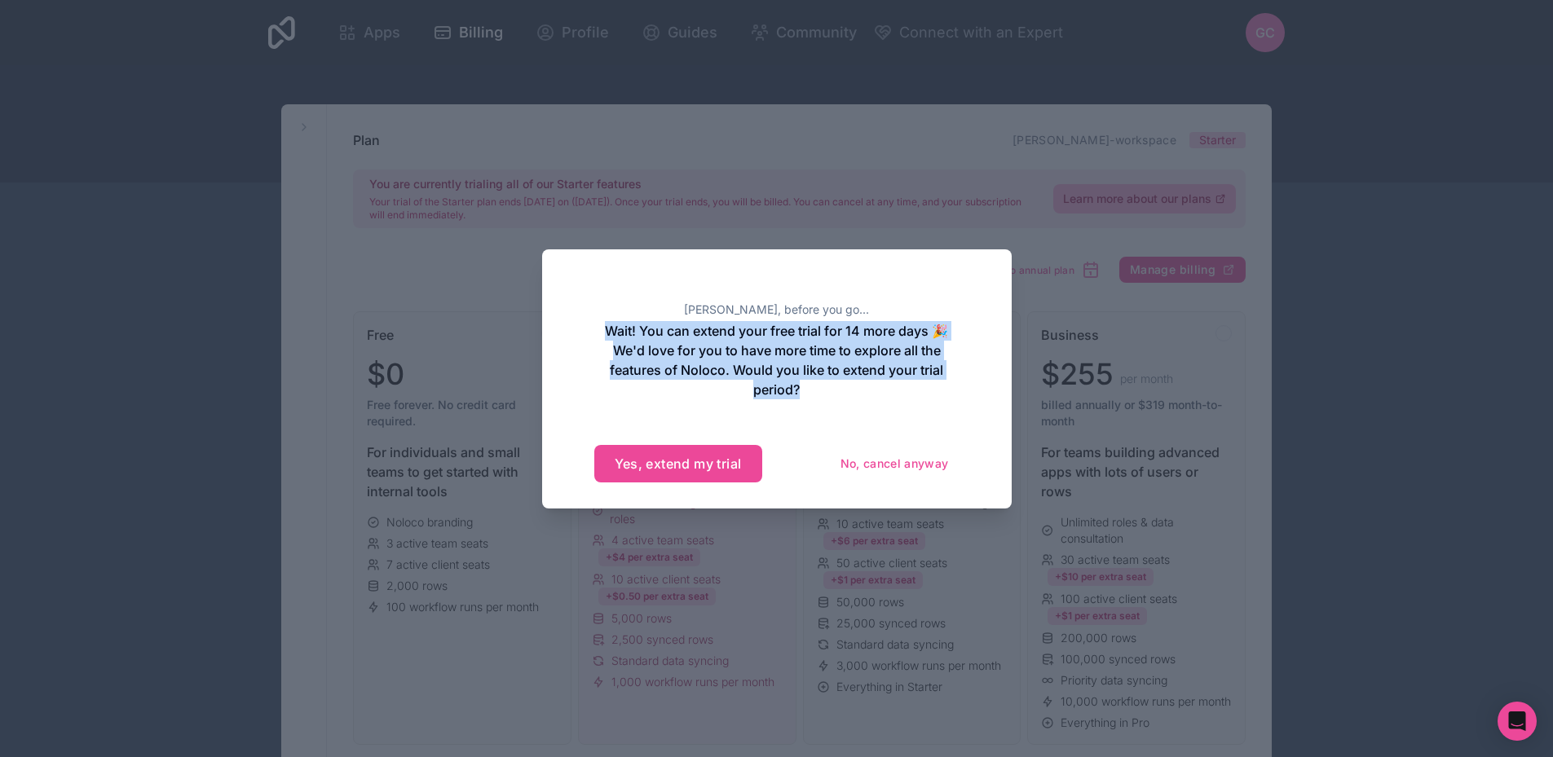
drag, startPoint x: 603, startPoint y: 329, endPoint x: 822, endPoint y: 389, distance: 226.4
click at [822, 389] on h2 "Wait! You can extend your free trial for 14 more days 🎉 We'd love for you to ha…" at bounding box center [776, 360] width 365 height 78
click at [888, 466] on button "No, cancel anyway" at bounding box center [895, 464] width 130 height 26
